Goal: Find specific page/section: Find specific page/section

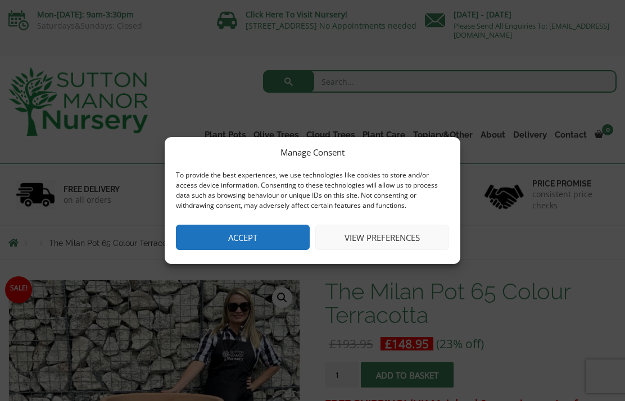
click at [399, 238] on button "View preferences" at bounding box center [382, 237] width 134 height 25
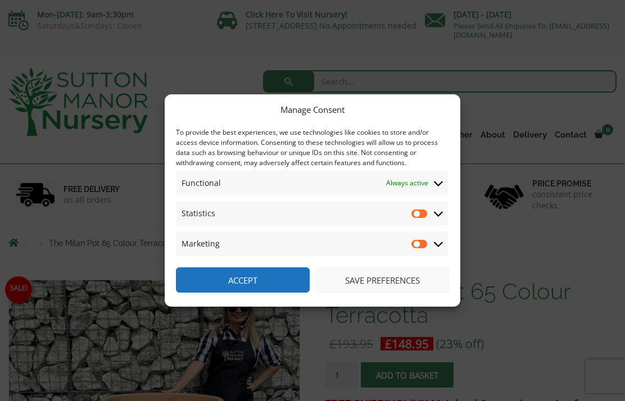
click at [399, 238] on span "Marketing Marketing" at bounding box center [312, 243] width 272 height 25
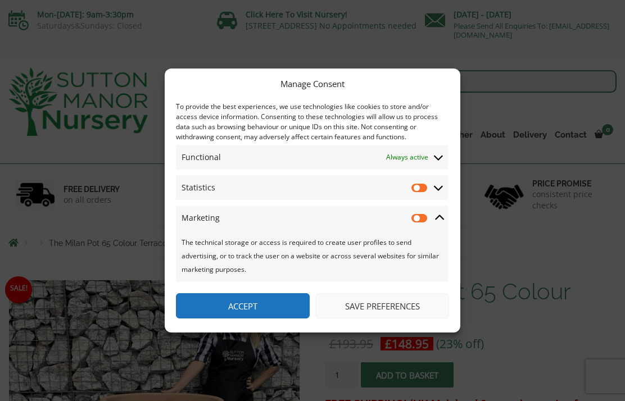
click at [277, 302] on button "Accept" at bounding box center [243, 305] width 134 height 25
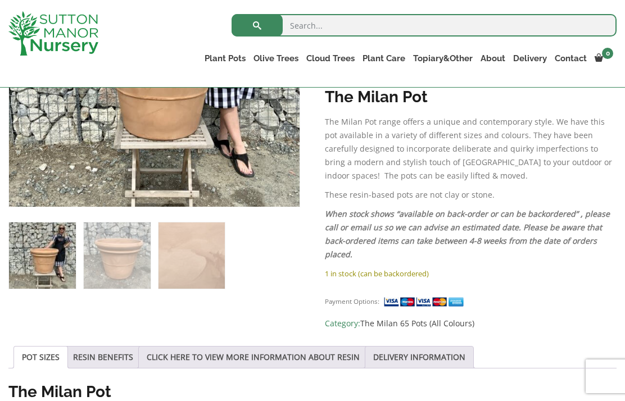
scroll to position [343, 0]
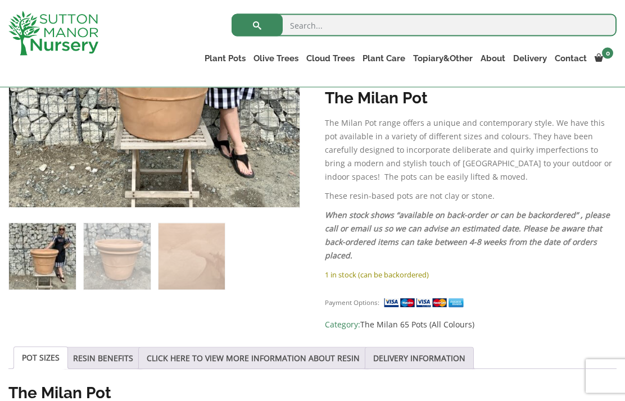
click at [605, 229] on p "When stock shows “available on back-order or can be backordered” , please call …" at bounding box center [471, 235] width 292 height 54
click at [108, 355] on link "RESIN BENEFITS" at bounding box center [103, 358] width 60 height 21
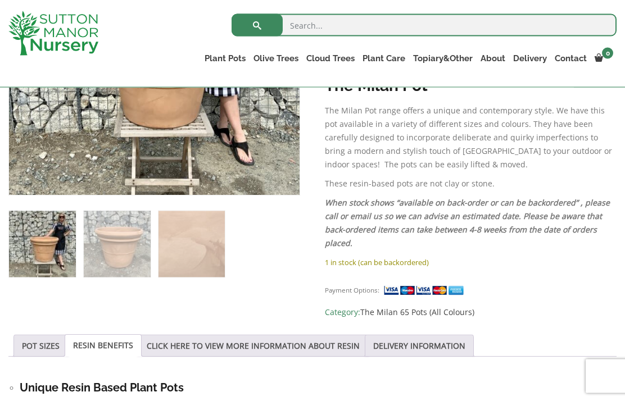
scroll to position [356, 0]
click at [280, 344] on link "CLICK HERE TO VIEW MORE INFORMATION ABOUT RESIN" at bounding box center [253, 345] width 213 height 21
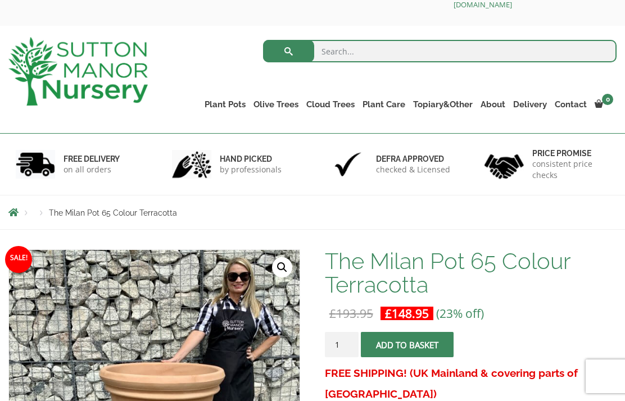
scroll to position [0, 0]
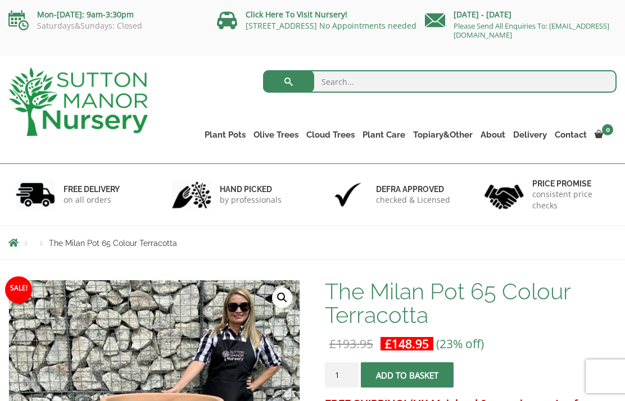
click at [355, 80] on input "search" at bounding box center [439, 81] width 353 height 22
type input "Pot saucers"
click at [288, 81] on button "submit" at bounding box center [288, 81] width 51 height 22
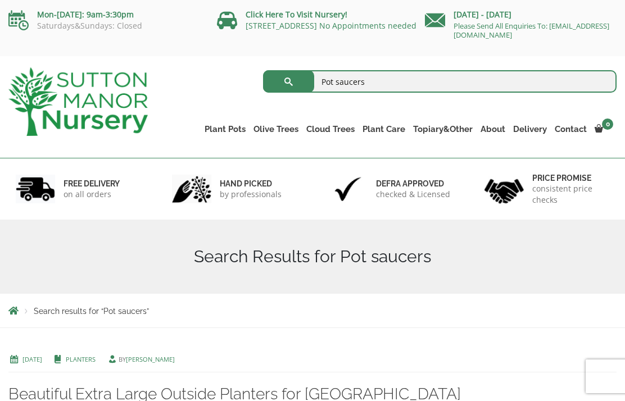
click at [381, 81] on input "Pot saucers" at bounding box center [439, 81] width 353 height 22
type input "P"
type input "Large pot trays"
click at [288, 81] on button "submit" at bounding box center [288, 81] width 51 height 22
